Goal: Task Accomplishment & Management: Use online tool/utility

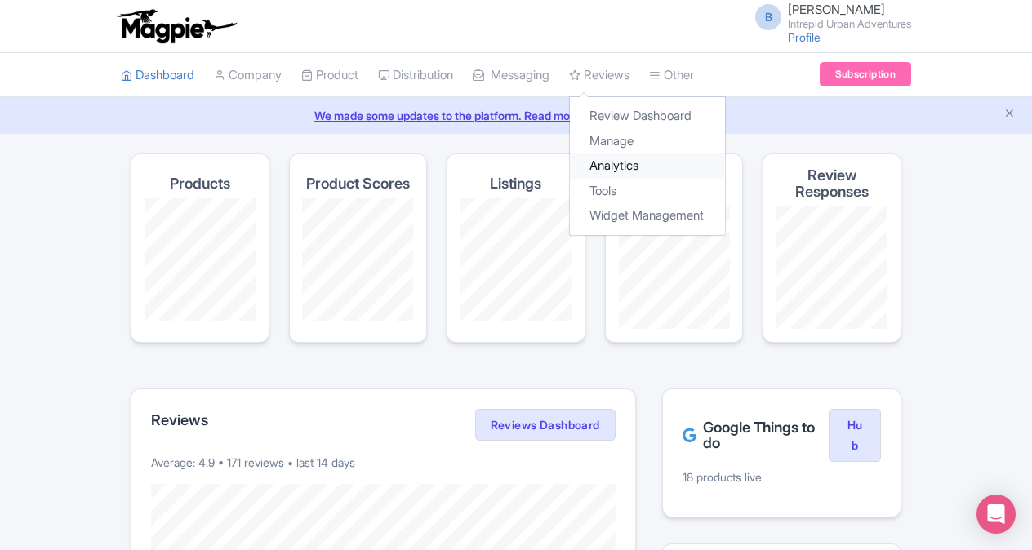
click at [633, 167] on link "Analytics" at bounding box center [647, 165] width 155 height 25
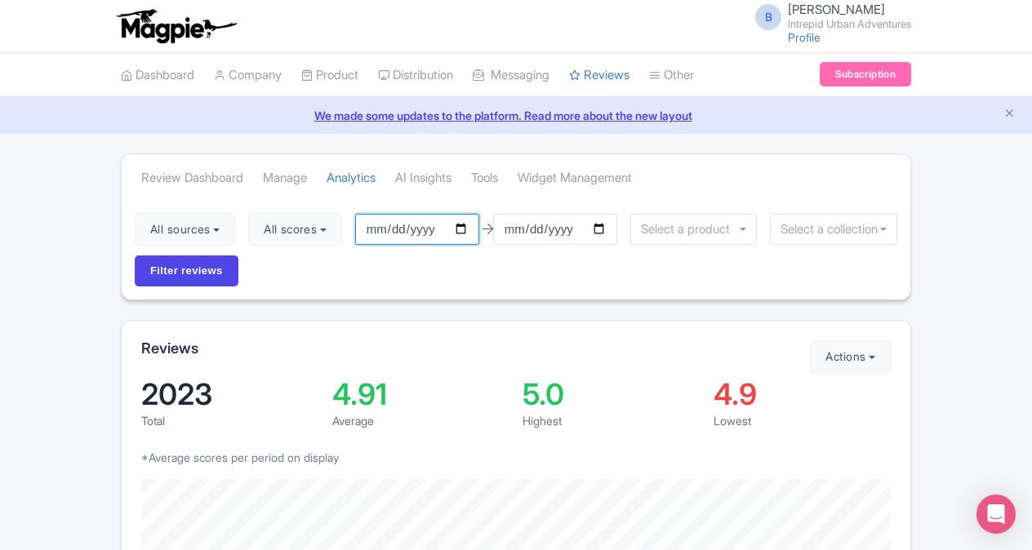
click at [466, 226] on input "[DATE]" at bounding box center [417, 229] width 124 height 31
type input "[DATE]"
click at [603, 229] on input "2025-09-25" at bounding box center [555, 229] width 124 height 31
type input "[DATE]"
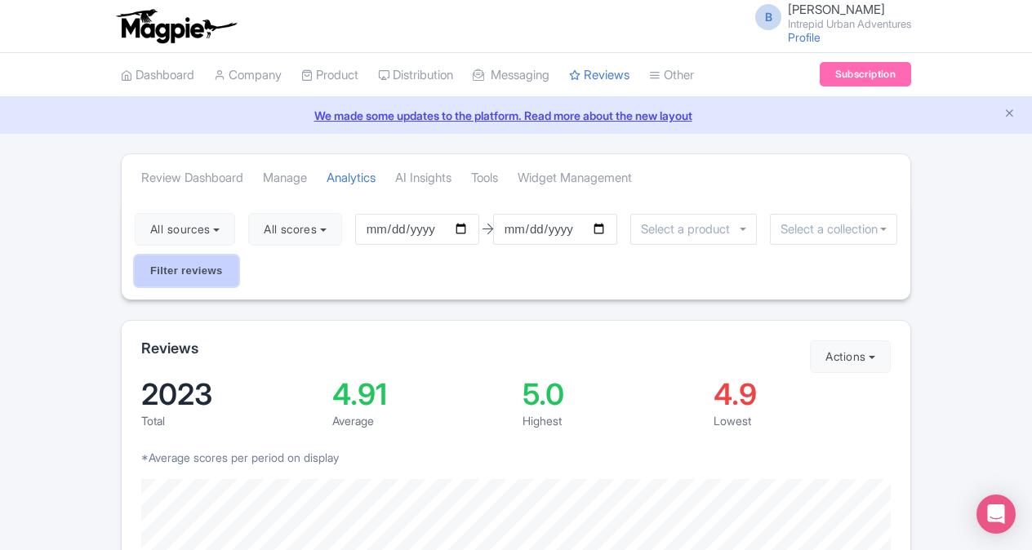
click at [194, 273] on input "Filter reviews" at bounding box center [187, 271] width 104 height 31
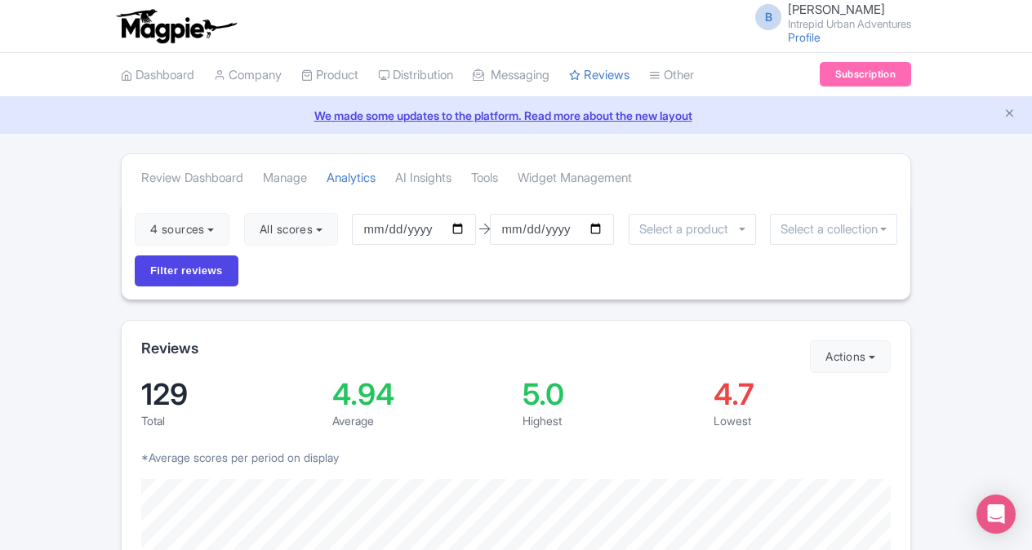
click at [800, 225] on input "select-one" at bounding box center [833, 229] width 106 height 15
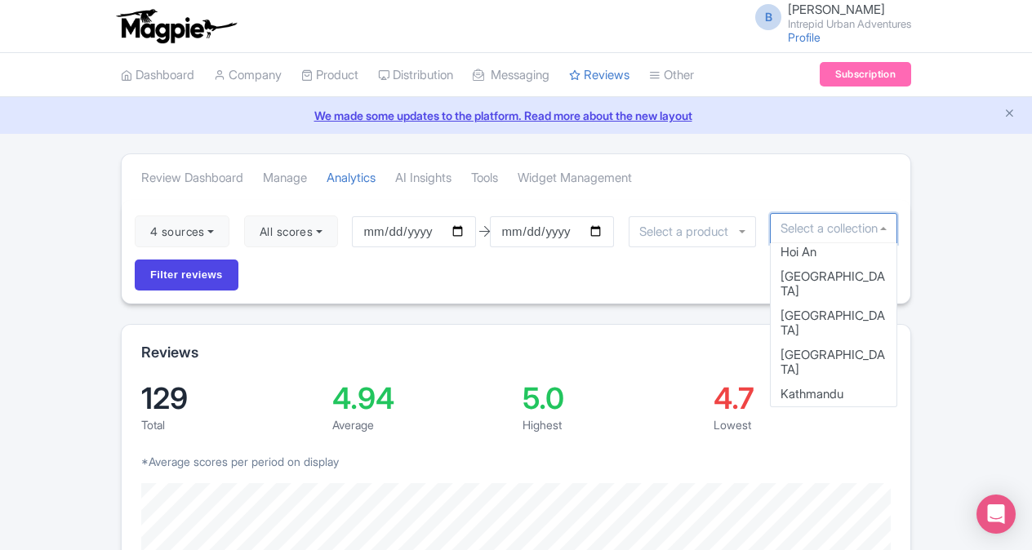
scroll to position [650, 0]
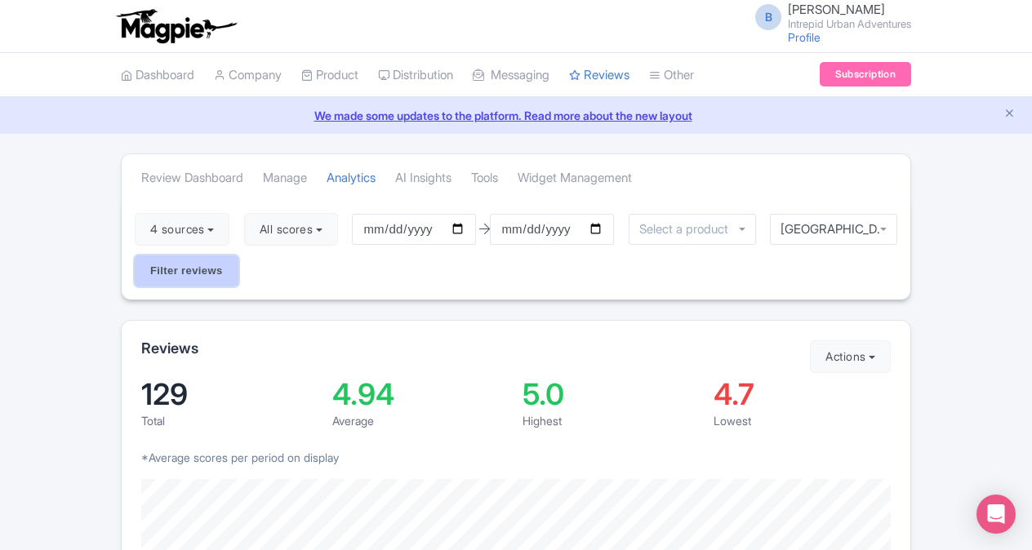
click at [204, 278] on input "Filter reviews" at bounding box center [187, 271] width 104 height 31
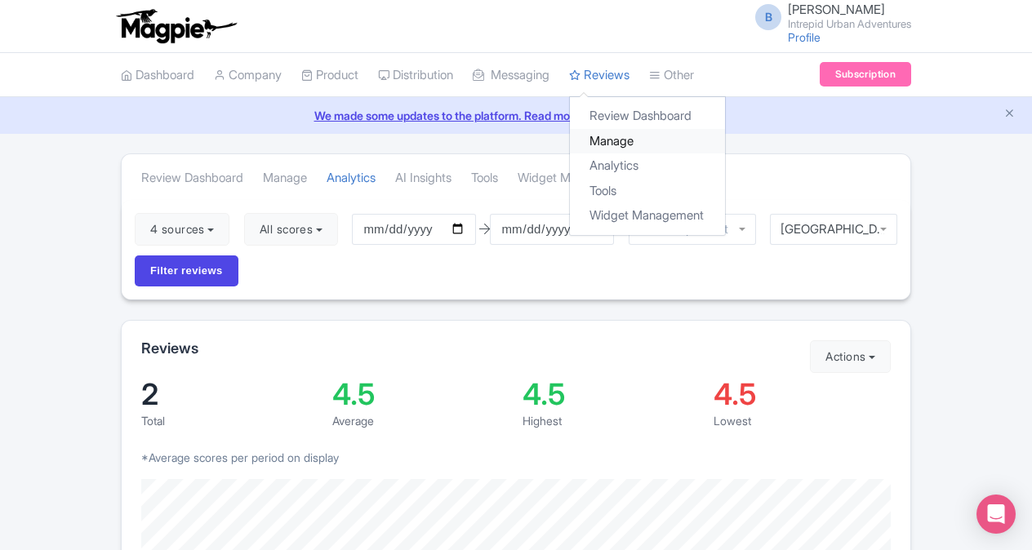
click at [617, 139] on link "Manage" at bounding box center [647, 141] width 155 height 25
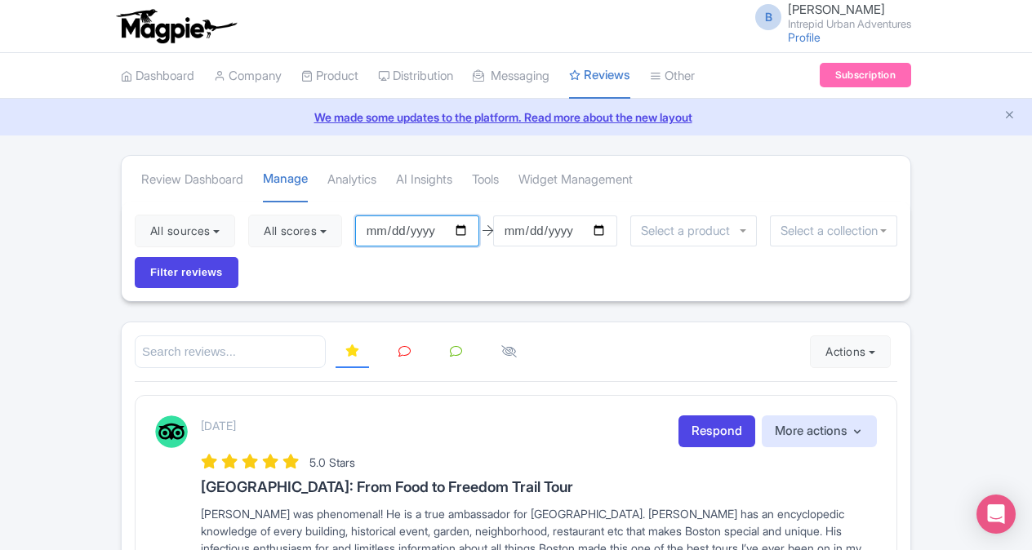
click at [466, 226] on input "2025-06-26" at bounding box center [417, 231] width 124 height 31
type input "[DATE]"
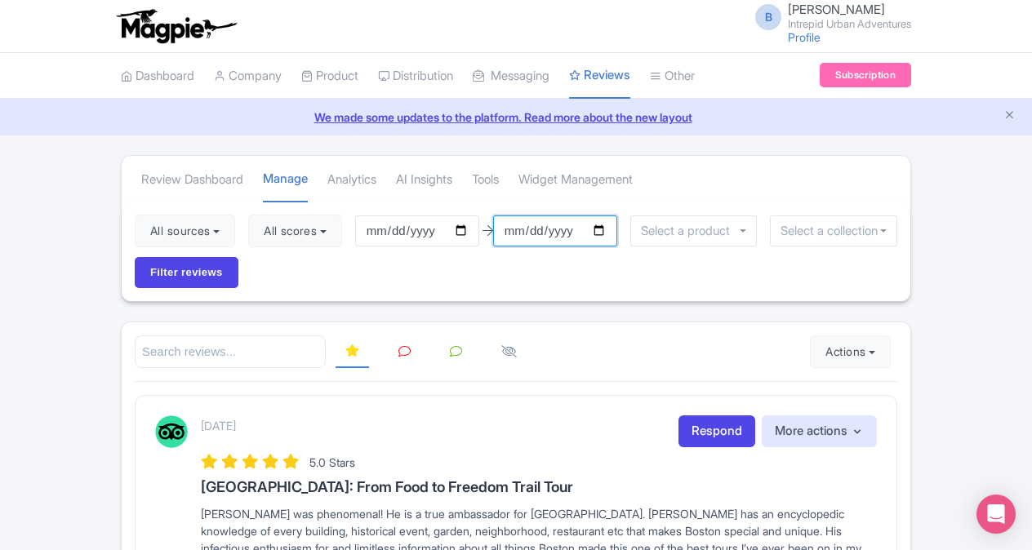
click at [607, 226] on input "2025-09-25" at bounding box center [555, 231] width 124 height 31
type input "[DATE]"
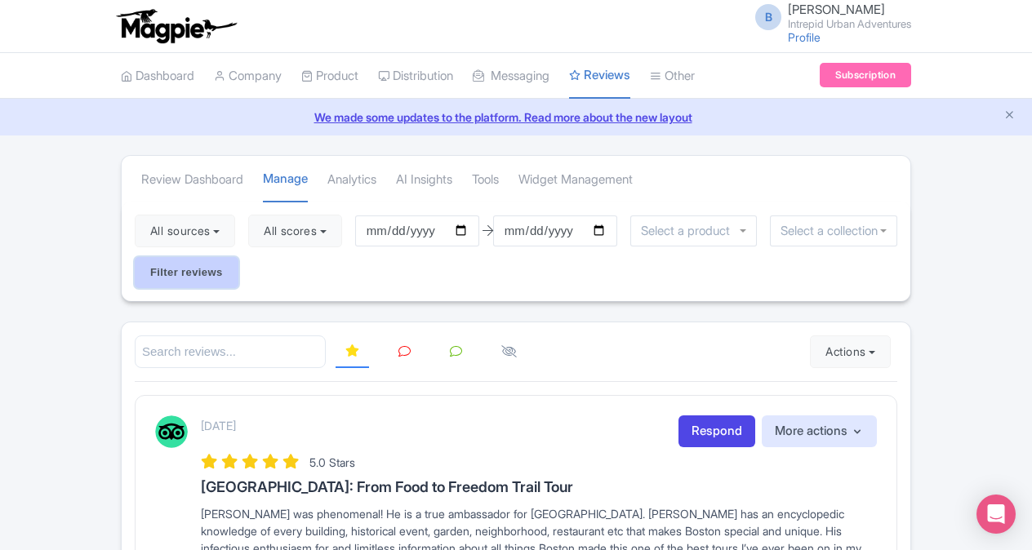
click at [167, 269] on input "Filter reviews" at bounding box center [187, 272] width 104 height 31
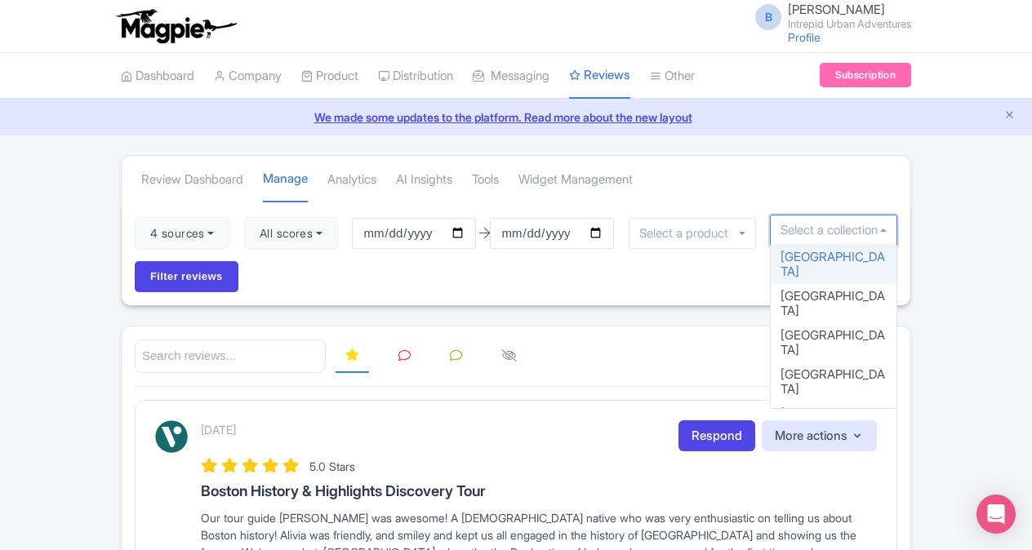
click at [814, 231] on input "select-one" at bounding box center [833, 230] width 106 height 15
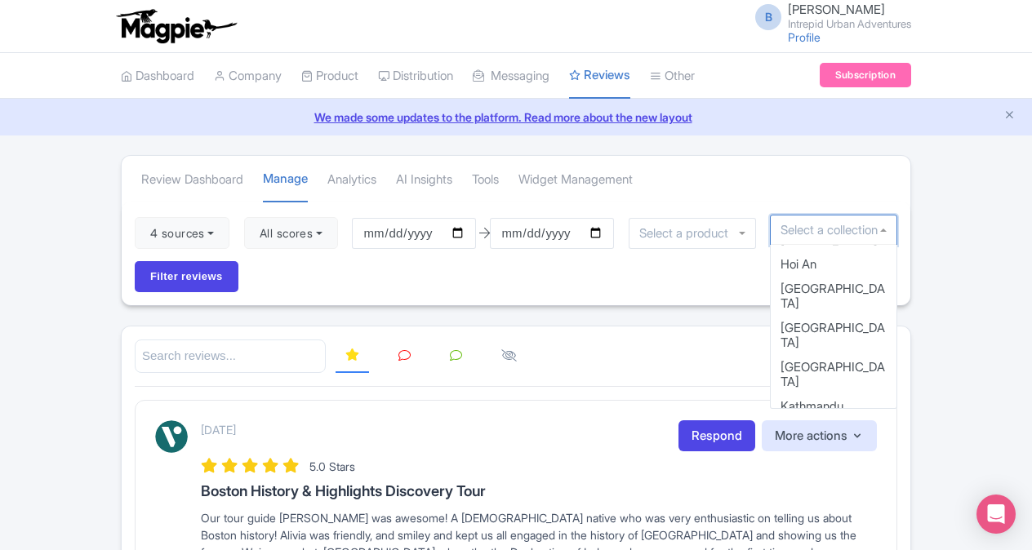
scroll to position [661, 0]
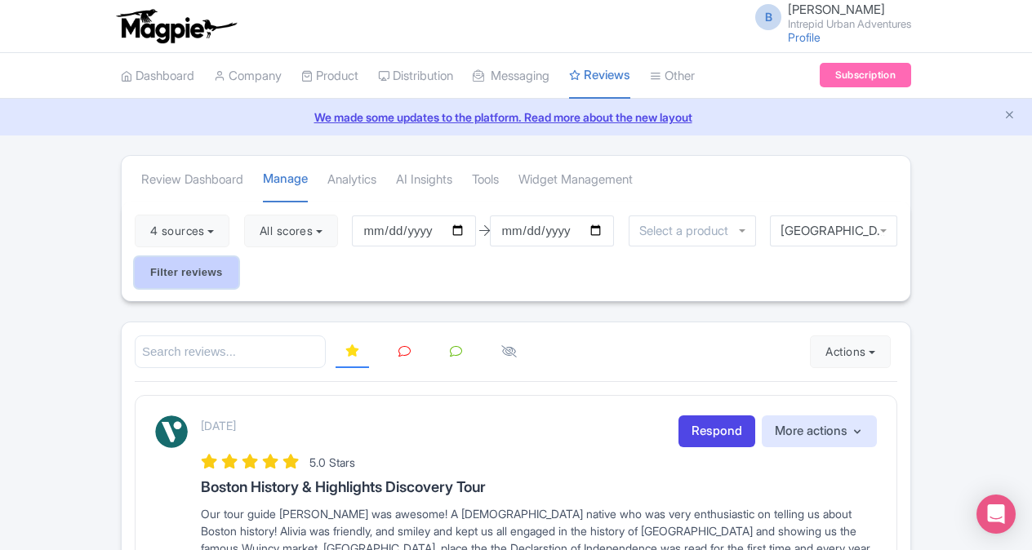
click at [201, 265] on input "Filter reviews" at bounding box center [187, 272] width 104 height 31
